Goal: Check status: Check status

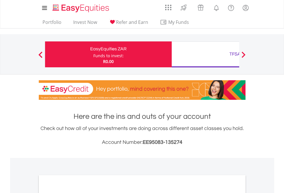
click at [93, 54] on div "Funds to invest:" at bounding box center [108, 56] width 30 height 6
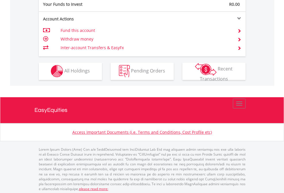
scroll to position [550, 0]
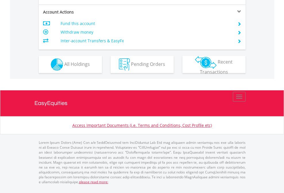
scroll to position [501, 0]
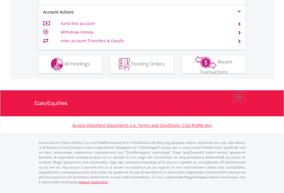
scroll to position [537, 0]
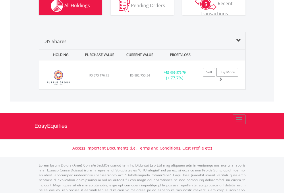
scroll to position [650, 0]
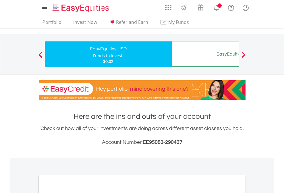
scroll to position [345, 0]
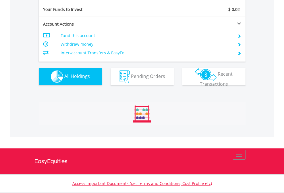
scroll to position [55, 90]
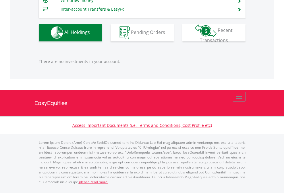
scroll to position [55, 90]
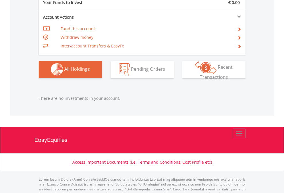
scroll to position [568, 0]
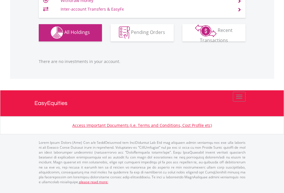
scroll to position [568, 0]
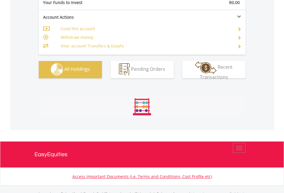
scroll to position [568, 0]
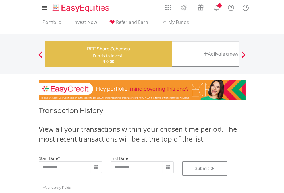
type input "**********"
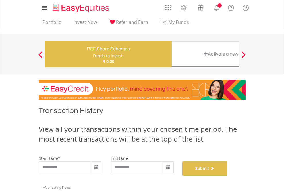
click at [228, 175] on button "Submit" at bounding box center [204, 168] width 45 height 14
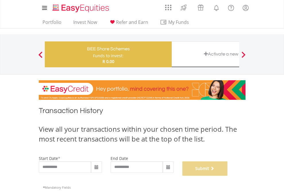
scroll to position [233, 0]
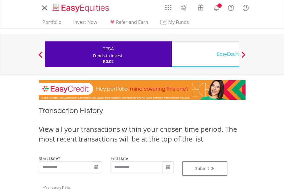
type input "**********"
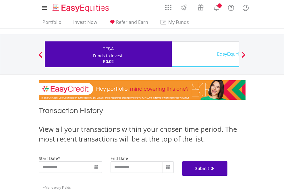
click at [228, 175] on button "Submit" at bounding box center [204, 168] width 45 height 14
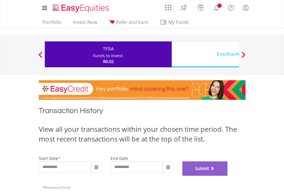
scroll to position [233, 0]
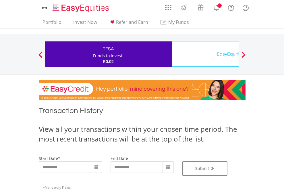
click at [205, 54] on div "EasyEquities USD" at bounding box center [235, 54] width 120 height 8
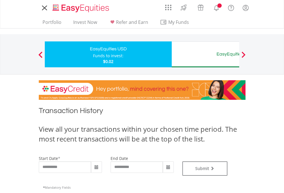
type input "**********"
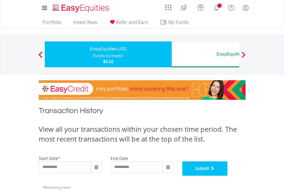
click at [228, 175] on button "Submit" at bounding box center [204, 168] width 45 height 14
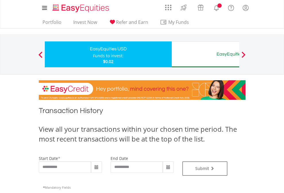
click at [205, 54] on div "EasyEquities AUD" at bounding box center [235, 54] width 120 height 8
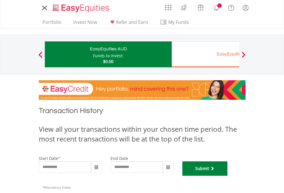
click at [228, 175] on button "Submit" at bounding box center [204, 168] width 45 height 14
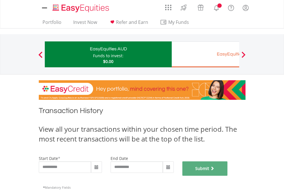
scroll to position [233, 0]
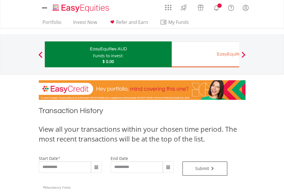
click at [205, 54] on div "EasyEquities EUR" at bounding box center [235, 54] width 120 height 8
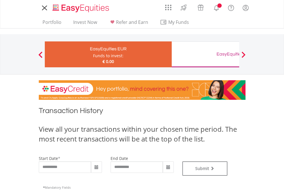
type input "**********"
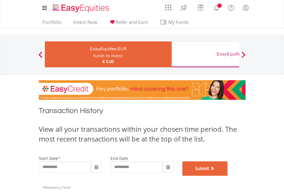
click at [228, 175] on button "Submit" at bounding box center [204, 168] width 45 height 14
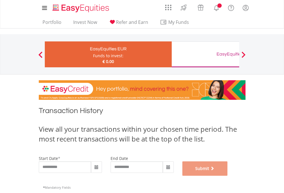
scroll to position [233, 0]
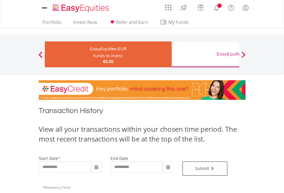
click at [205, 54] on div "EasyEquities GBP" at bounding box center [235, 54] width 120 height 8
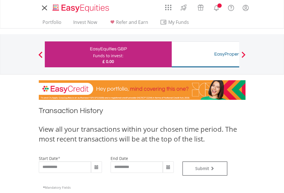
type input "**********"
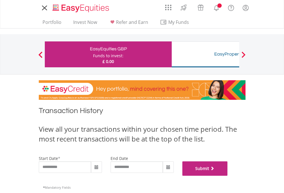
click at [228, 175] on button "Submit" at bounding box center [204, 168] width 45 height 14
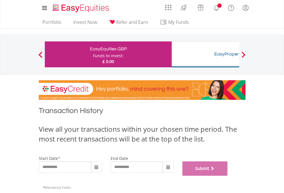
scroll to position [233, 0]
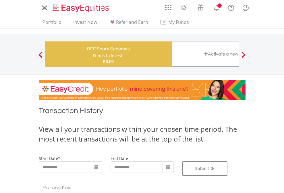
type input "**********"
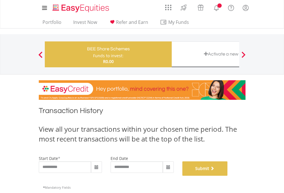
click at [228, 175] on button "Submit" at bounding box center [204, 168] width 45 height 14
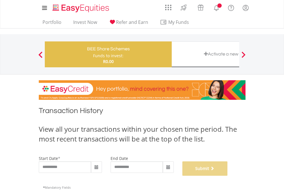
scroll to position [233, 0]
